Goal: Information Seeking & Learning: Find specific page/section

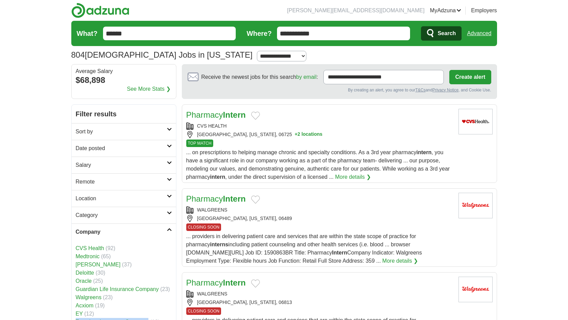
click at [455, 37] on span "Search" at bounding box center [447, 34] width 18 height 14
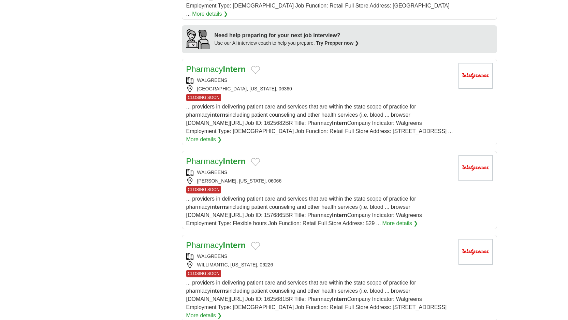
scroll to position [622, 0]
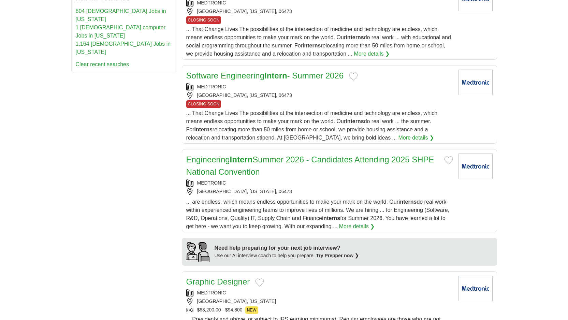
scroll to position [428, 0]
